Goal: Information Seeking & Learning: Learn about a topic

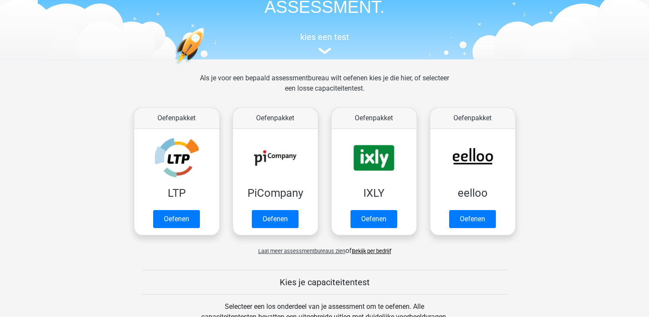
scroll to position [63, 0]
click at [324, 48] on img at bounding box center [324, 51] width 13 height 6
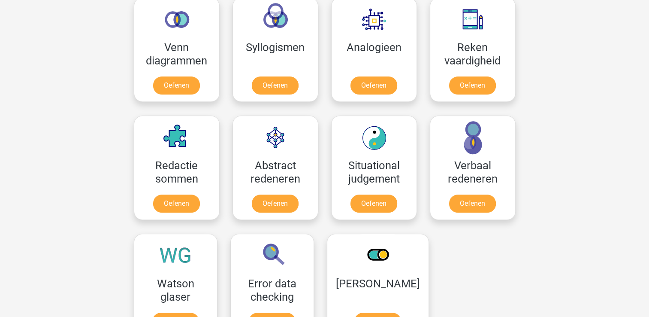
scroll to position [528, 0]
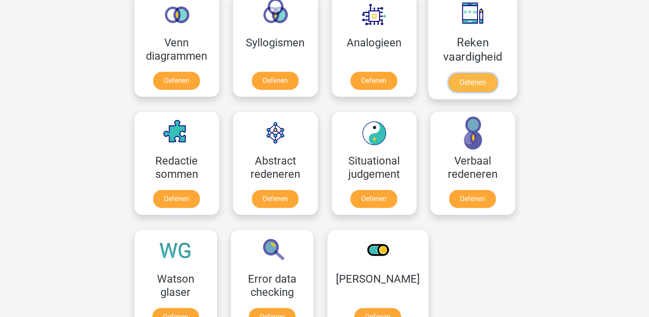
click at [497, 81] on link "Oefenen" at bounding box center [472, 82] width 49 height 19
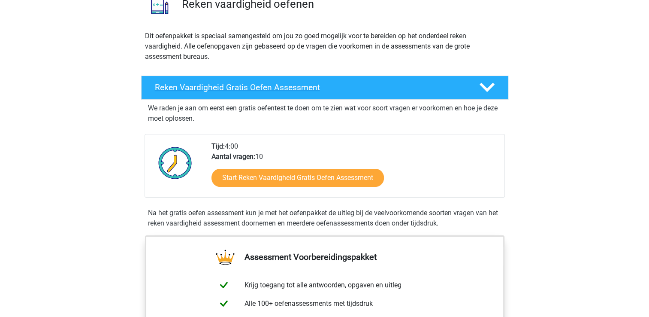
scroll to position [76, 0]
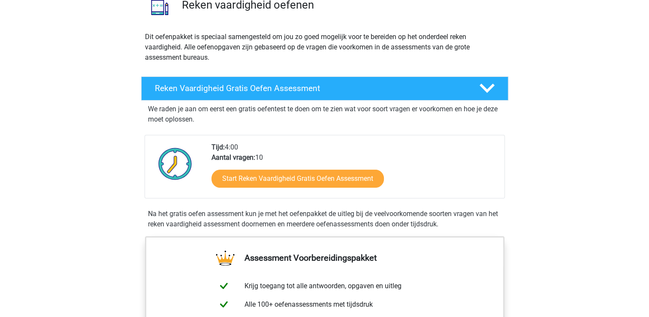
click at [319, 197] on div "We raden je aan om eerst een gratis oefentest te doen om te zien wat voor soort…" at bounding box center [325, 164] width 360 height 129
click at [321, 194] on div "Start Reken Vaardigheid Gratis Oefen Assessment" at bounding box center [355, 180] width 286 height 35
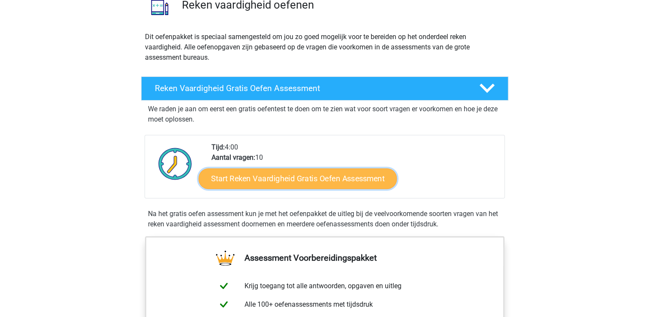
click at [329, 172] on link "Start Reken Vaardigheid Gratis Oefen Assessment" at bounding box center [298, 178] width 198 height 21
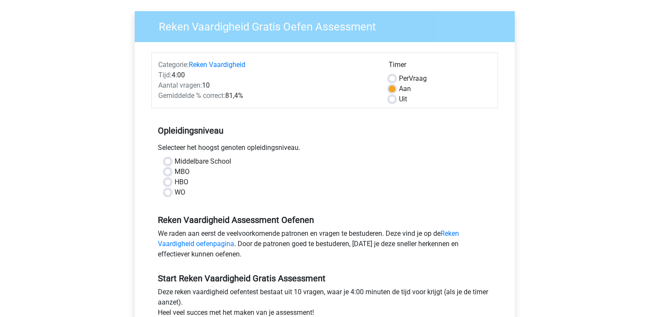
scroll to position [60, 0]
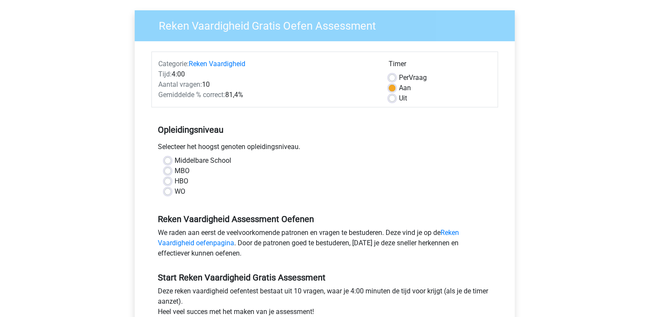
click at [175, 192] on label "WO" at bounding box center [180, 191] width 11 height 10
click at [170, 192] on input "WO" at bounding box center [167, 190] width 7 height 9
radio input "true"
click at [175, 182] on label "HBO" at bounding box center [182, 181] width 14 height 10
click at [169, 182] on input "HBO" at bounding box center [167, 180] width 7 height 9
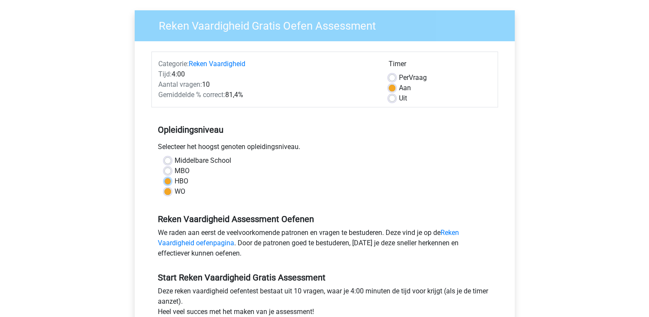
radio input "true"
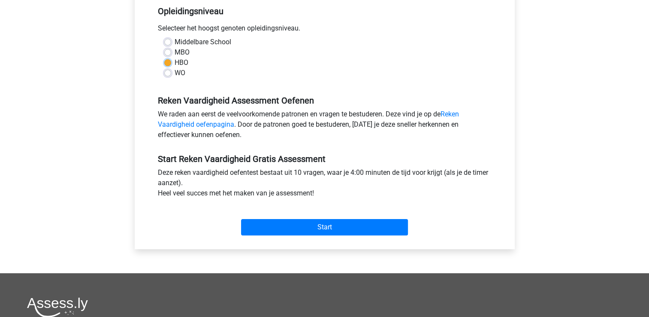
scroll to position [178, 0]
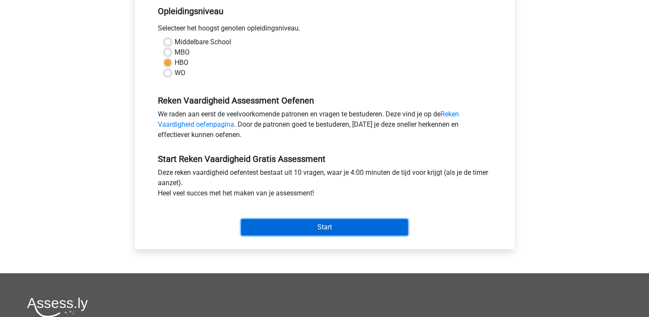
click at [296, 233] on input "Start" at bounding box center [324, 227] width 167 height 16
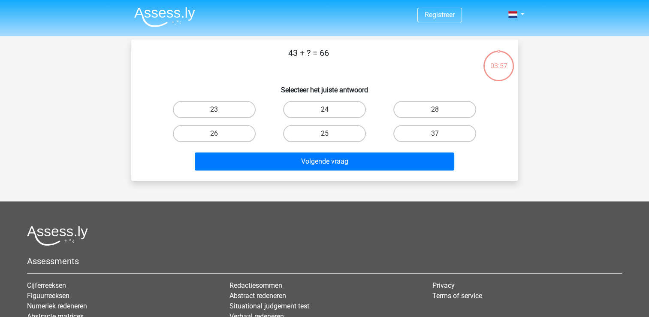
click at [221, 112] on label "23" at bounding box center [214, 109] width 83 height 17
click at [220, 112] on input "23" at bounding box center [217, 112] width 6 height 6
radio input "true"
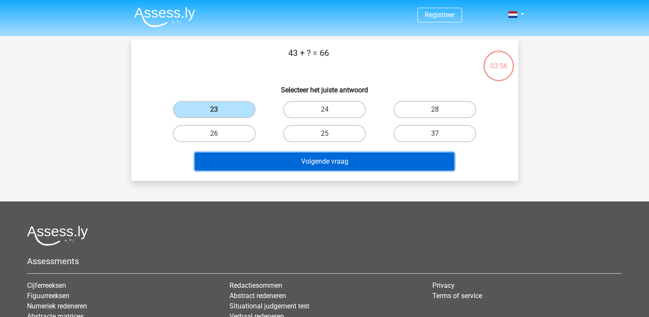
click at [283, 152] on button "Volgende vraag" at bounding box center [325, 161] width 260 height 18
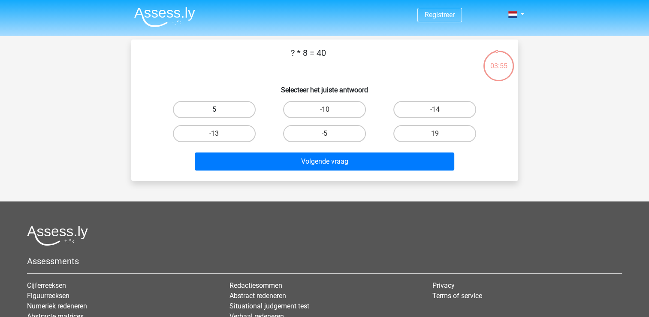
click at [216, 117] on label "5" at bounding box center [214, 109] width 83 height 17
click at [216, 115] on input "5" at bounding box center [217, 112] width 6 height 6
radio input "true"
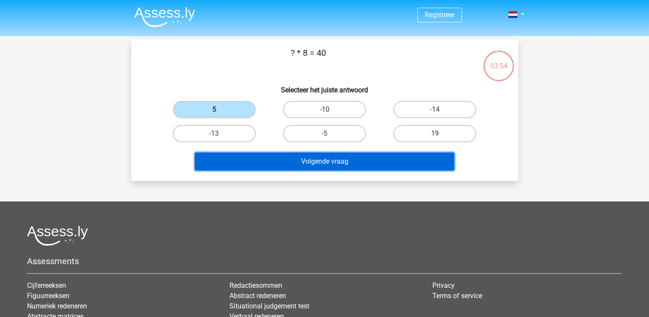
click at [259, 155] on button "Volgende vraag" at bounding box center [325, 161] width 260 height 18
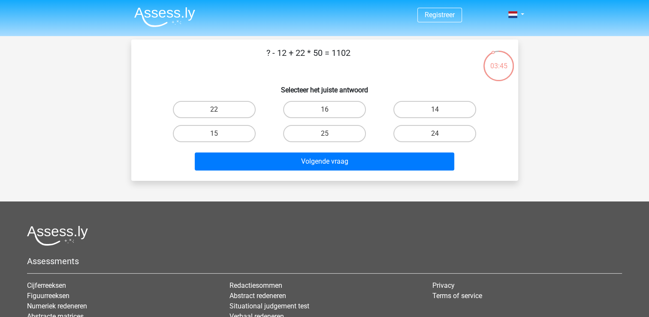
click at [235, 97] on div "22" at bounding box center [214, 109] width 110 height 24
click at [232, 99] on div "22" at bounding box center [214, 109] width 110 height 24
click at [230, 103] on label "22" at bounding box center [214, 109] width 83 height 17
click at [220, 109] on input "22" at bounding box center [217, 112] width 6 height 6
radio input "true"
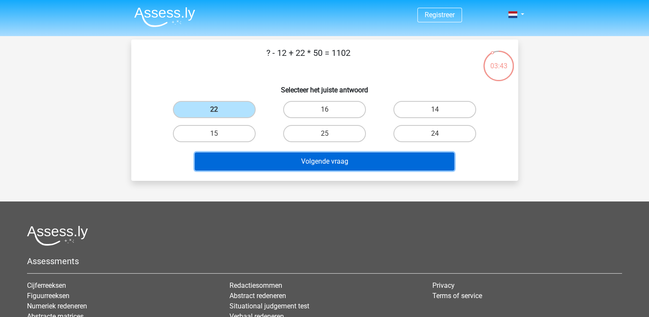
click at [276, 157] on button "Volgende vraag" at bounding box center [325, 161] width 260 height 18
click at [340, 159] on button "Volgende vraag" at bounding box center [325, 161] width 260 height 18
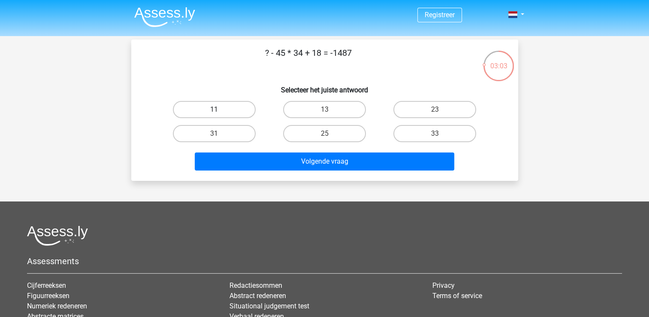
click at [214, 116] on label "11" at bounding box center [214, 109] width 83 height 17
click at [214, 115] on input "11" at bounding box center [217, 112] width 6 height 6
radio input "true"
click at [276, 171] on div "Volgende vraag" at bounding box center [324, 162] width 331 height 21
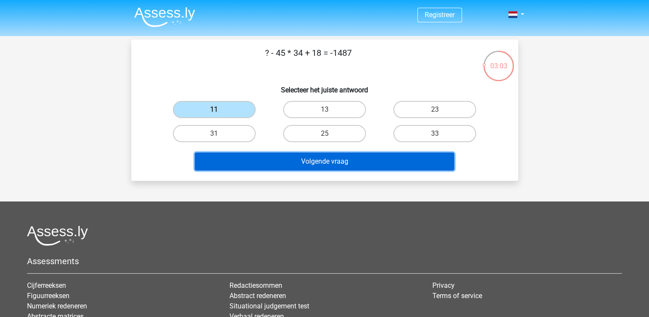
click at [292, 160] on button "Volgende vraag" at bounding box center [325, 161] width 260 height 18
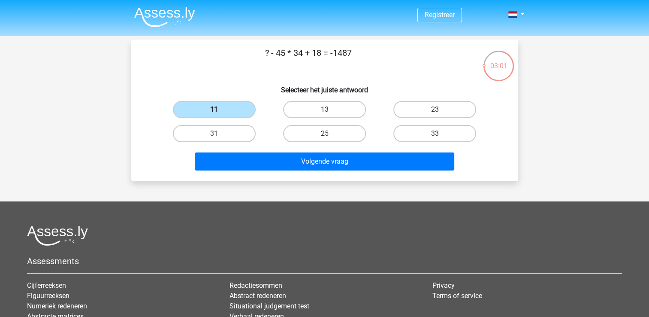
click at [222, 105] on label "11" at bounding box center [214, 109] width 83 height 17
click at [220, 109] on input "11" at bounding box center [217, 112] width 6 height 6
click at [276, 147] on div "Volgende vraag" at bounding box center [325, 159] width 360 height 28
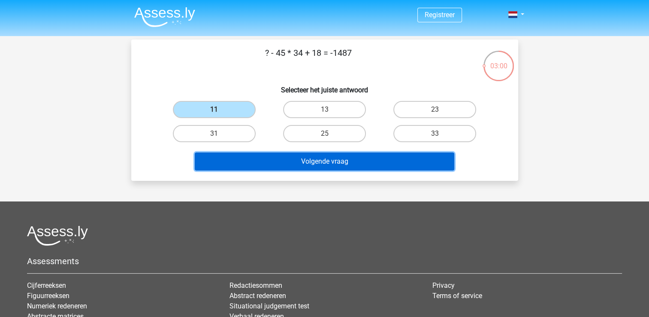
click at [278, 157] on button "Volgende vraag" at bounding box center [325, 161] width 260 height 18
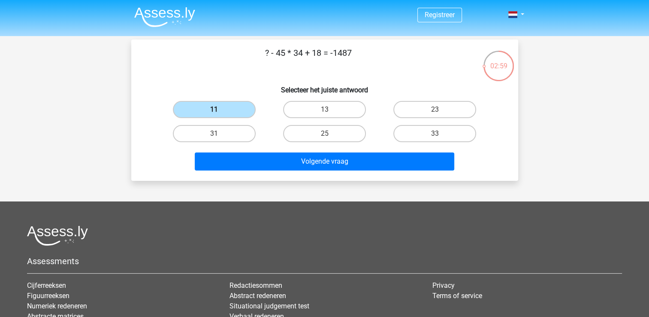
click at [218, 115] on label "11" at bounding box center [214, 109] width 83 height 17
click at [218, 115] on input "11" at bounding box center [217, 112] width 6 height 6
click at [346, 115] on label "13" at bounding box center [324, 109] width 83 height 17
click at [330, 115] on input "13" at bounding box center [327, 112] width 6 height 6
radio input "true"
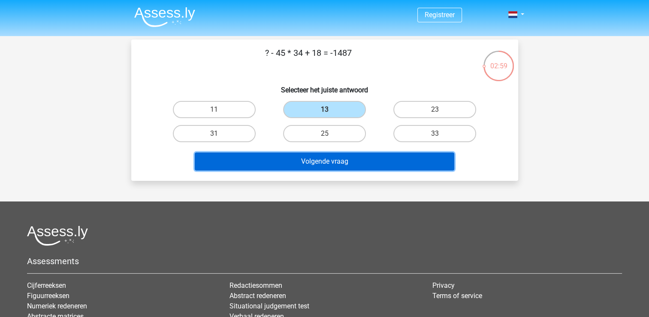
click at [329, 160] on button "Volgende vraag" at bounding box center [325, 161] width 260 height 18
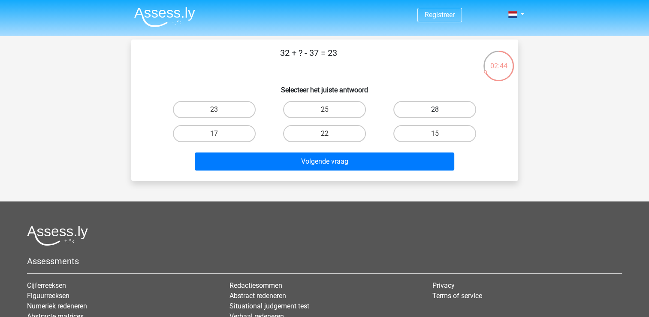
click at [452, 108] on label "28" at bounding box center [434, 109] width 83 height 17
click at [441, 109] on input "28" at bounding box center [438, 112] width 6 height 6
radio input "true"
click at [357, 171] on div "Volgende vraag" at bounding box center [324, 162] width 331 height 21
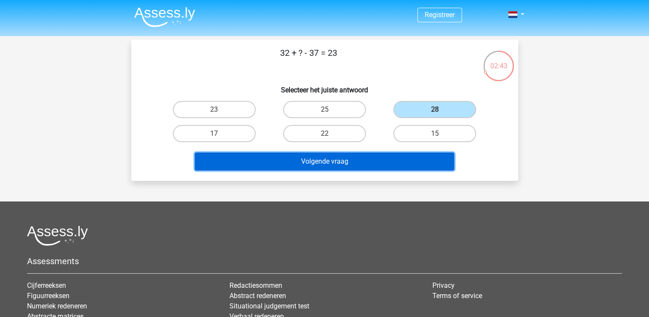
click at [365, 160] on button "Volgende vraag" at bounding box center [325, 161] width 260 height 18
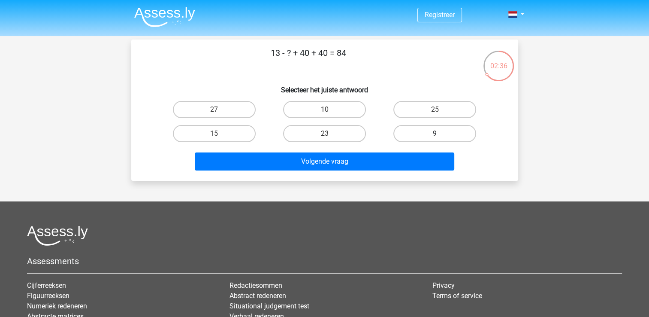
click at [415, 130] on label "9" at bounding box center [434, 133] width 83 height 17
click at [435, 133] on input "9" at bounding box center [438, 136] width 6 height 6
radio input "true"
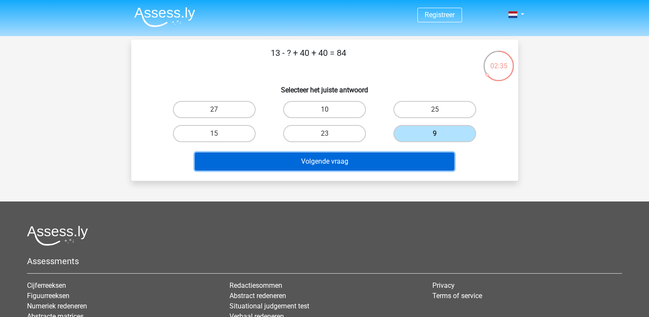
click at [381, 152] on button "Volgende vraag" at bounding box center [325, 161] width 260 height 18
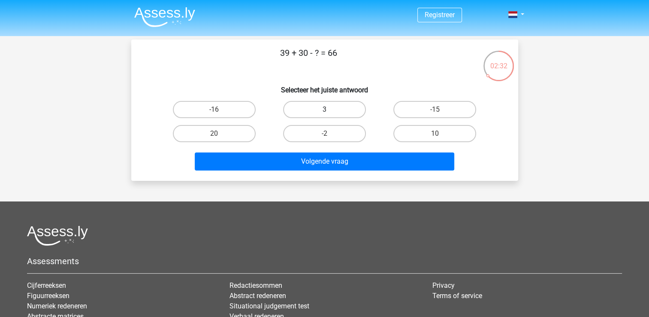
click at [314, 105] on label "3" at bounding box center [324, 109] width 83 height 17
click at [324, 109] on input "3" at bounding box center [327, 112] width 6 height 6
radio input "true"
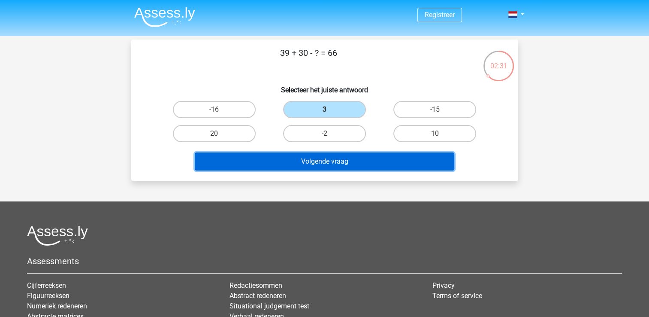
click at [326, 160] on button "Volgende vraag" at bounding box center [325, 161] width 260 height 18
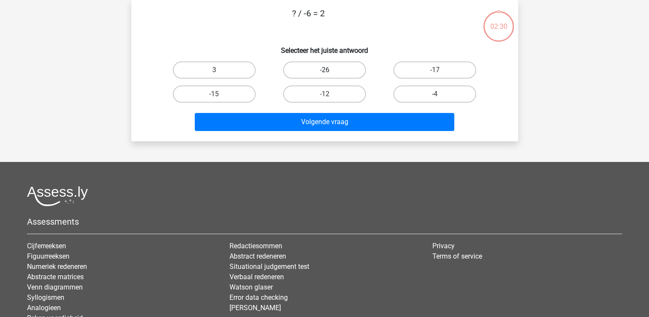
scroll to position [2, 0]
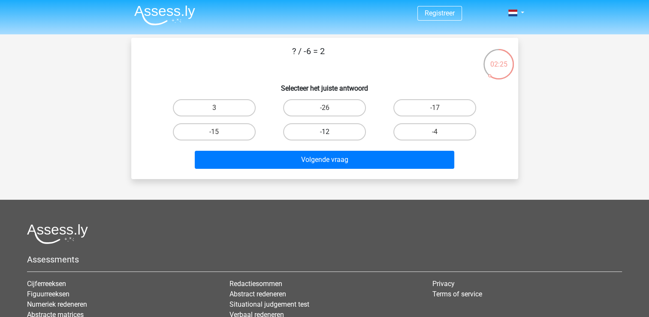
click at [324, 136] on label "-12" at bounding box center [324, 131] width 83 height 17
click at [324, 136] on input "-12" at bounding box center [327, 135] width 6 height 6
radio input "true"
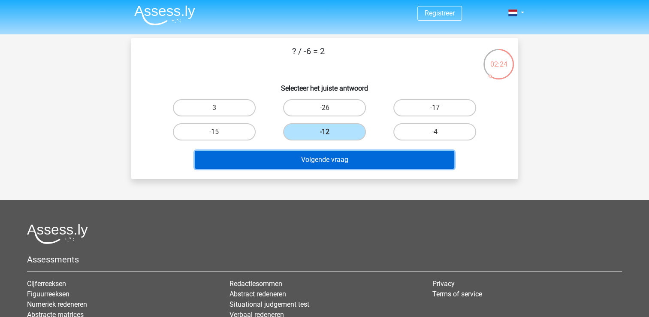
click at [318, 155] on button "Volgende vraag" at bounding box center [325, 160] width 260 height 18
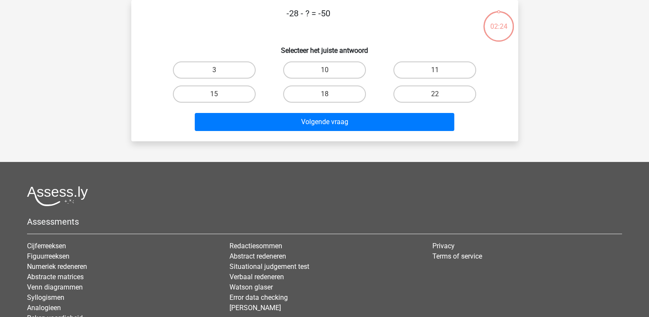
scroll to position [0, 0]
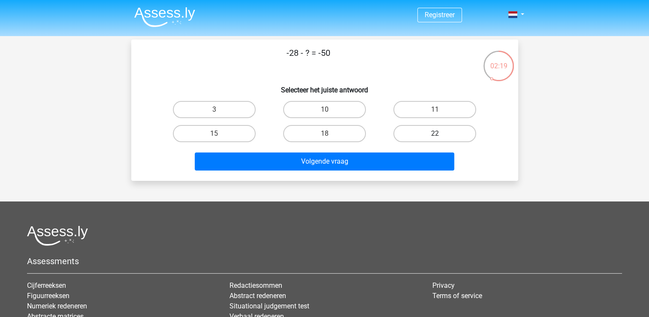
click at [407, 133] on label "22" at bounding box center [434, 133] width 83 height 17
click at [435, 133] on input "22" at bounding box center [438, 136] width 6 height 6
radio input "true"
click at [376, 145] on div "18" at bounding box center [324, 133] width 110 height 24
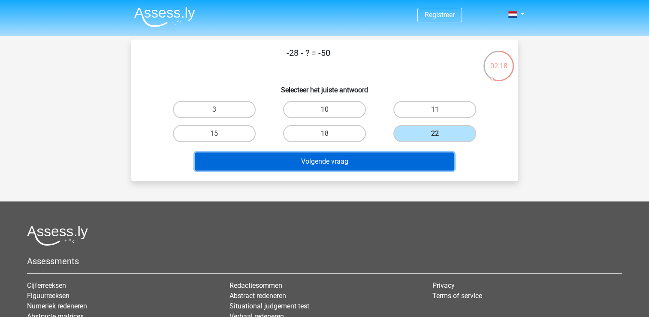
click at [359, 156] on button "Volgende vraag" at bounding box center [325, 161] width 260 height 18
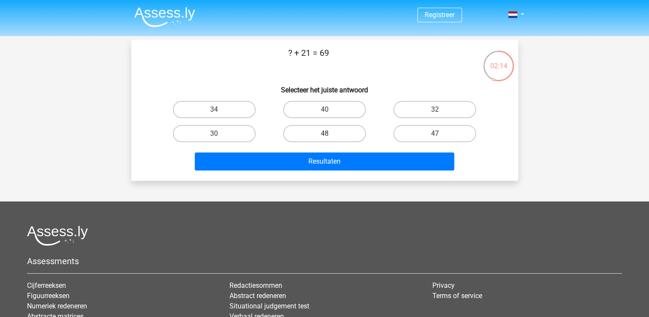
click at [340, 130] on label "48" at bounding box center [324, 133] width 83 height 17
click at [330, 133] on input "48" at bounding box center [327, 136] width 6 height 6
radio input "true"
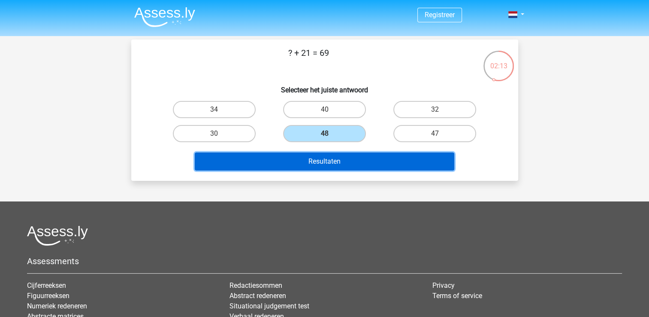
click at [346, 166] on button "Resultaten" at bounding box center [325, 161] width 260 height 18
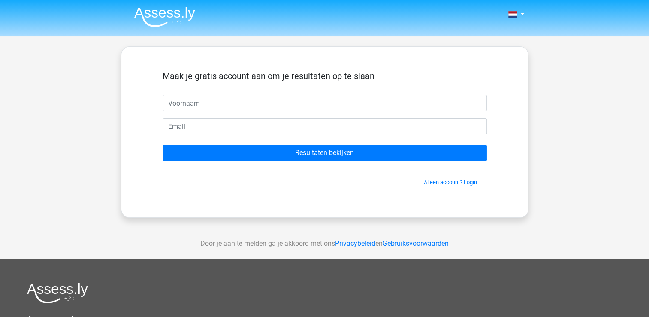
click at [172, 18] on img at bounding box center [164, 17] width 61 height 20
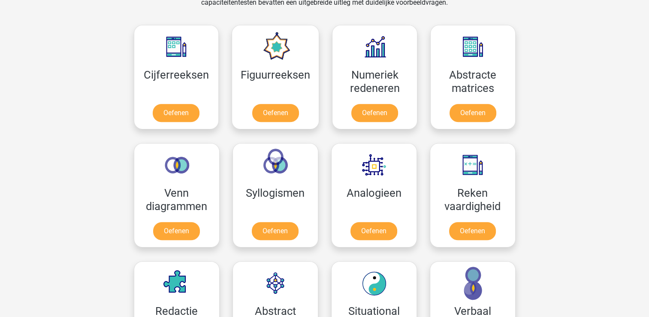
scroll to position [378, 0]
click at [164, 120] on link "Oefenen" at bounding box center [176, 114] width 49 height 19
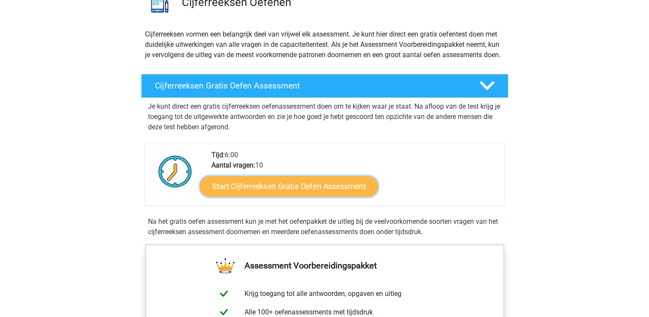
scroll to position [79, 0]
click at [331, 196] on link "Start Cijferreeksen Gratis Oefen Assessment" at bounding box center [289, 185] width 178 height 21
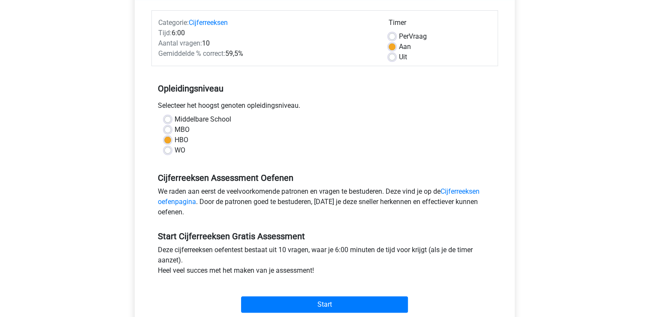
scroll to position [128, 0]
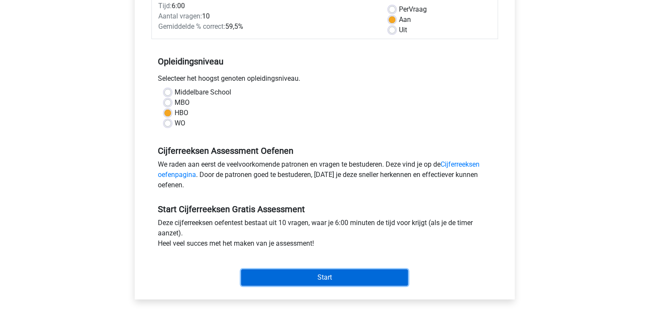
click at [315, 277] on input "Start" at bounding box center [324, 277] width 167 height 16
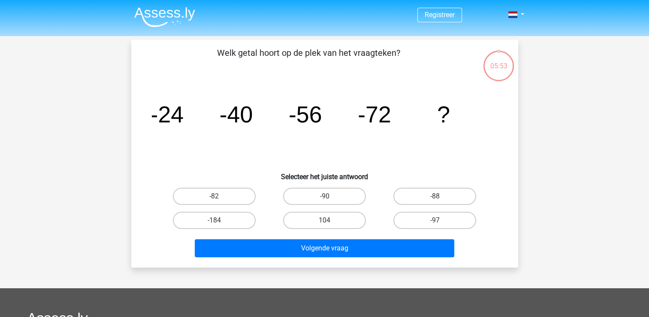
click at [420, 206] on div "-88" at bounding box center [435, 196] width 110 height 24
click at [426, 199] on label "-88" at bounding box center [434, 195] width 83 height 17
click at [435, 199] on input "-88" at bounding box center [438, 199] width 6 height 6
radio input "true"
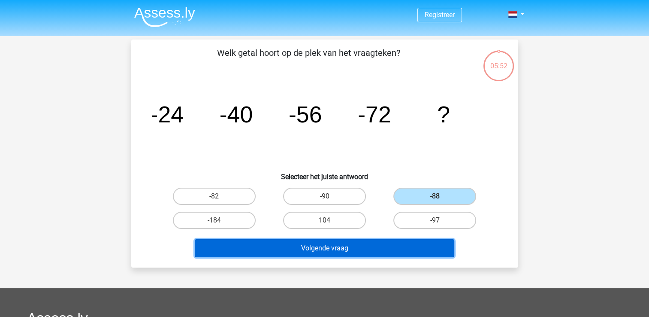
click at [334, 250] on button "Volgende vraag" at bounding box center [325, 248] width 260 height 18
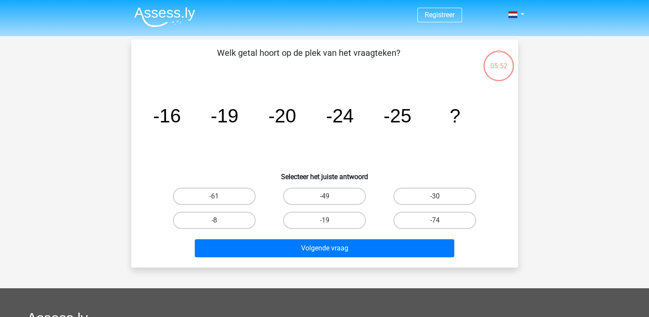
scroll to position [39, 0]
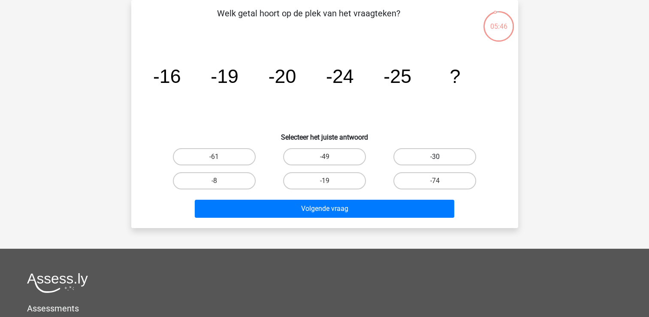
click at [432, 154] on label "-30" at bounding box center [434, 156] width 83 height 17
click at [435, 157] on input "-30" at bounding box center [438, 160] width 6 height 6
radio input "true"
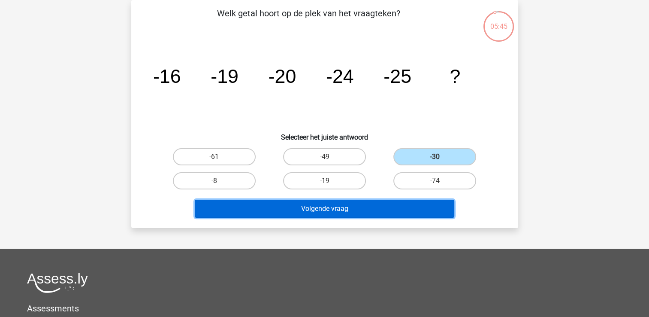
click at [350, 212] on button "Volgende vraag" at bounding box center [325, 208] width 260 height 18
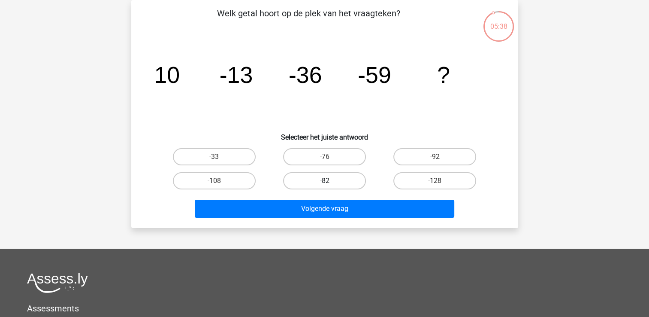
click at [342, 178] on label "-82" at bounding box center [324, 180] width 83 height 17
click at [330, 181] on input "-82" at bounding box center [327, 184] width 6 height 6
radio input "true"
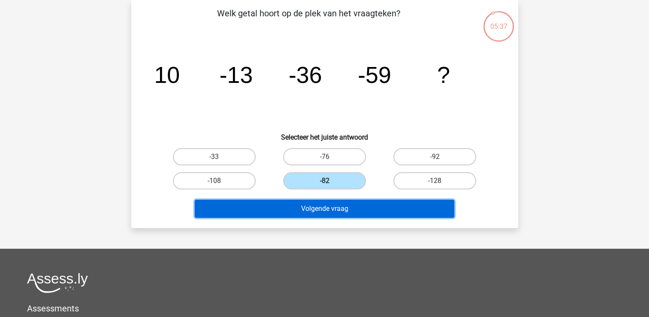
click at [345, 202] on button "Volgende vraag" at bounding box center [325, 208] width 260 height 18
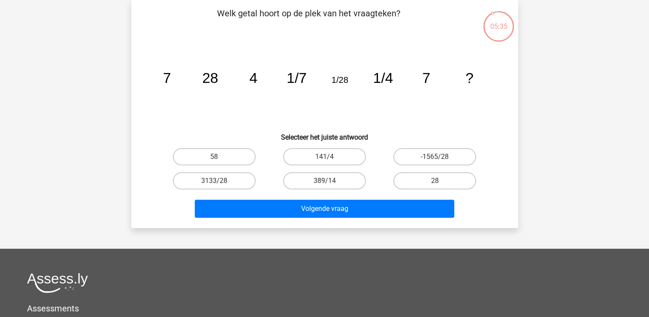
scroll to position [0, 0]
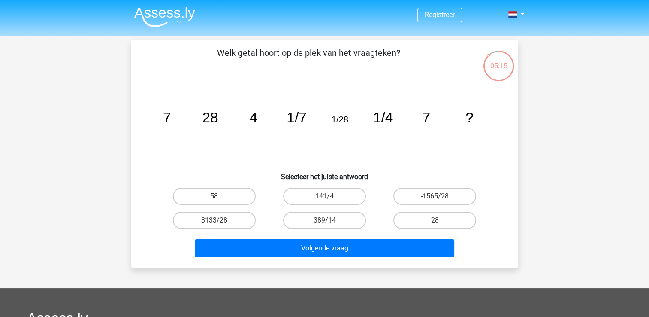
click at [436, 197] on input "-1565/28" at bounding box center [438, 199] width 6 height 6
radio input "true"
click at [338, 223] on label "389/14" at bounding box center [324, 220] width 83 height 17
click at [330, 223] on input "389/14" at bounding box center [327, 223] width 6 height 6
radio input "true"
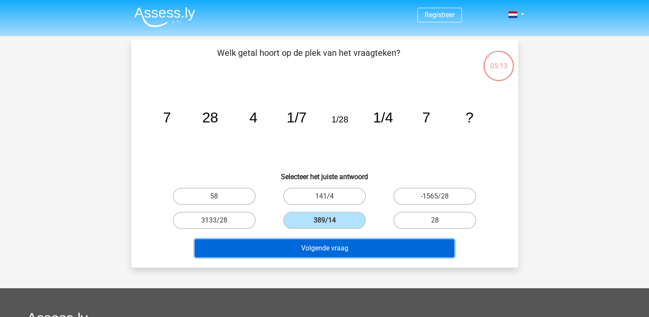
click at [342, 239] on button "Volgende vraag" at bounding box center [325, 248] width 260 height 18
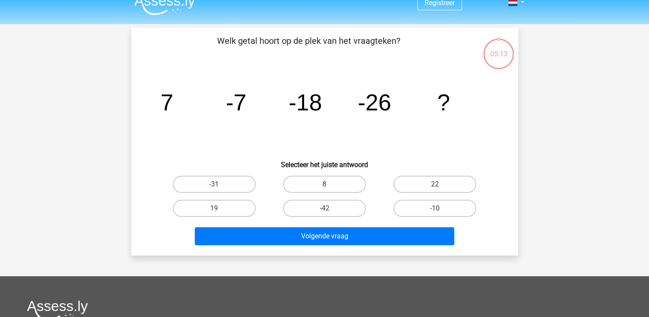
scroll to position [12, 0]
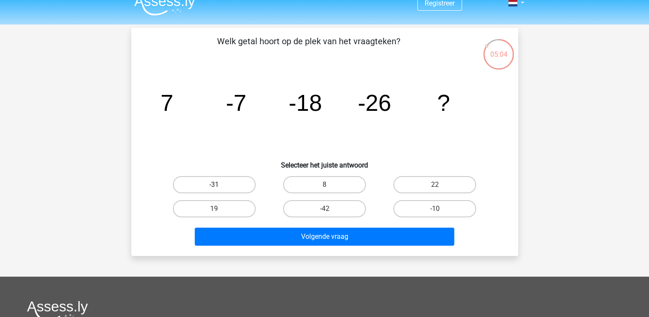
click at [217, 191] on label "-31" at bounding box center [214, 184] width 83 height 17
click at [217, 190] on input "-31" at bounding box center [217, 187] width 6 height 6
radio input "true"
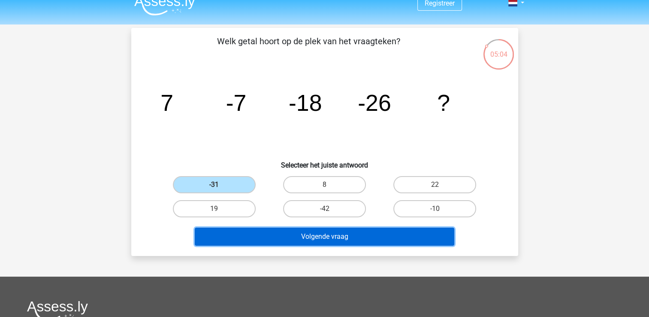
click at [304, 241] on button "Volgende vraag" at bounding box center [325, 236] width 260 height 18
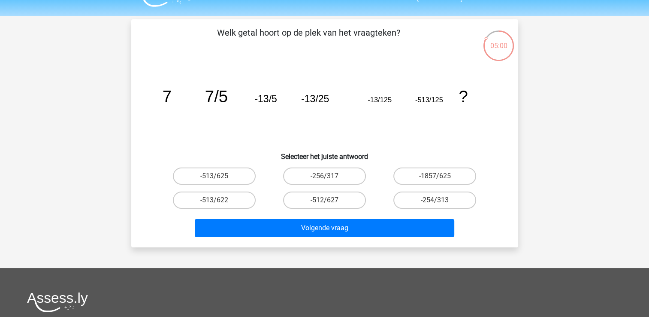
scroll to position [0, 0]
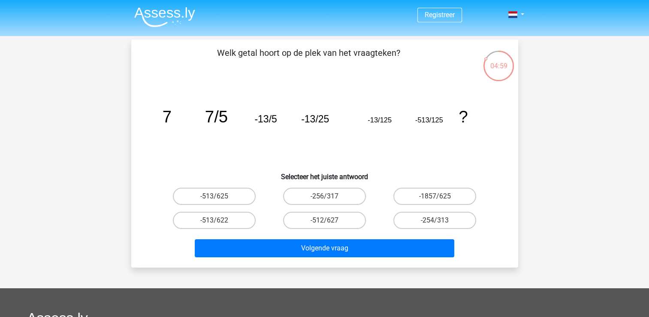
click at [153, 6] on li at bounding box center [161, 15] width 68 height 24
click at [165, 17] on img at bounding box center [164, 17] width 61 height 20
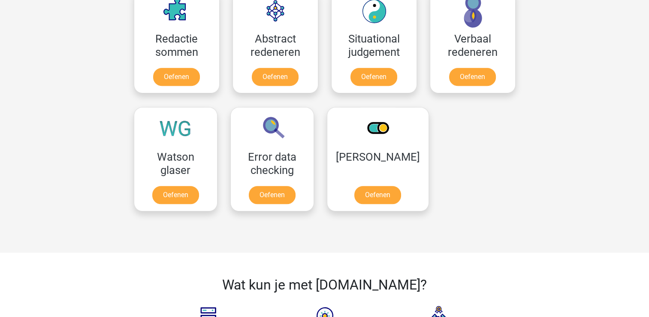
scroll to position [649, 0]
